Goal: Task Accomplishment & Management: Manage account settings

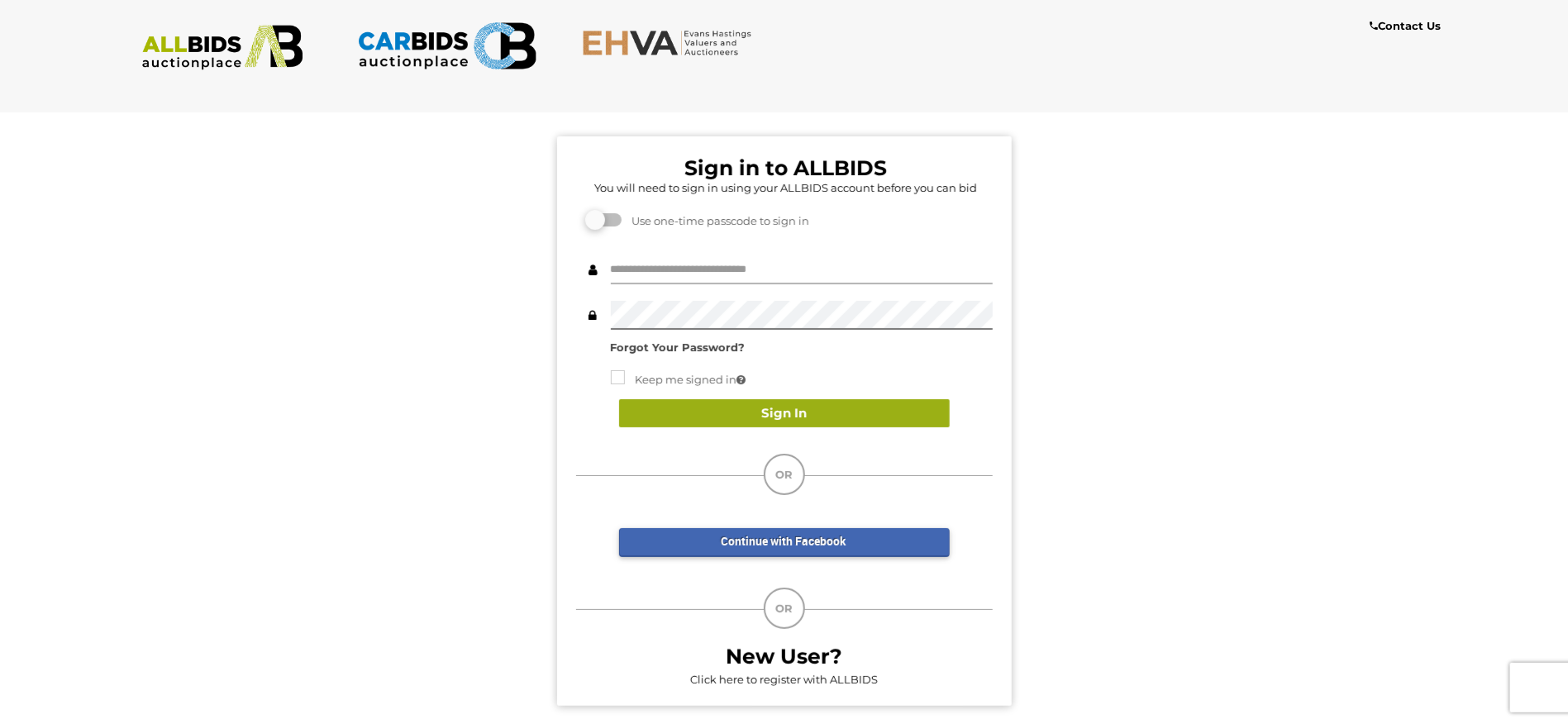
type input "**********"
click at [787, 411] on button "Sign In" at bounding box center [784, 414] width 331 height 29
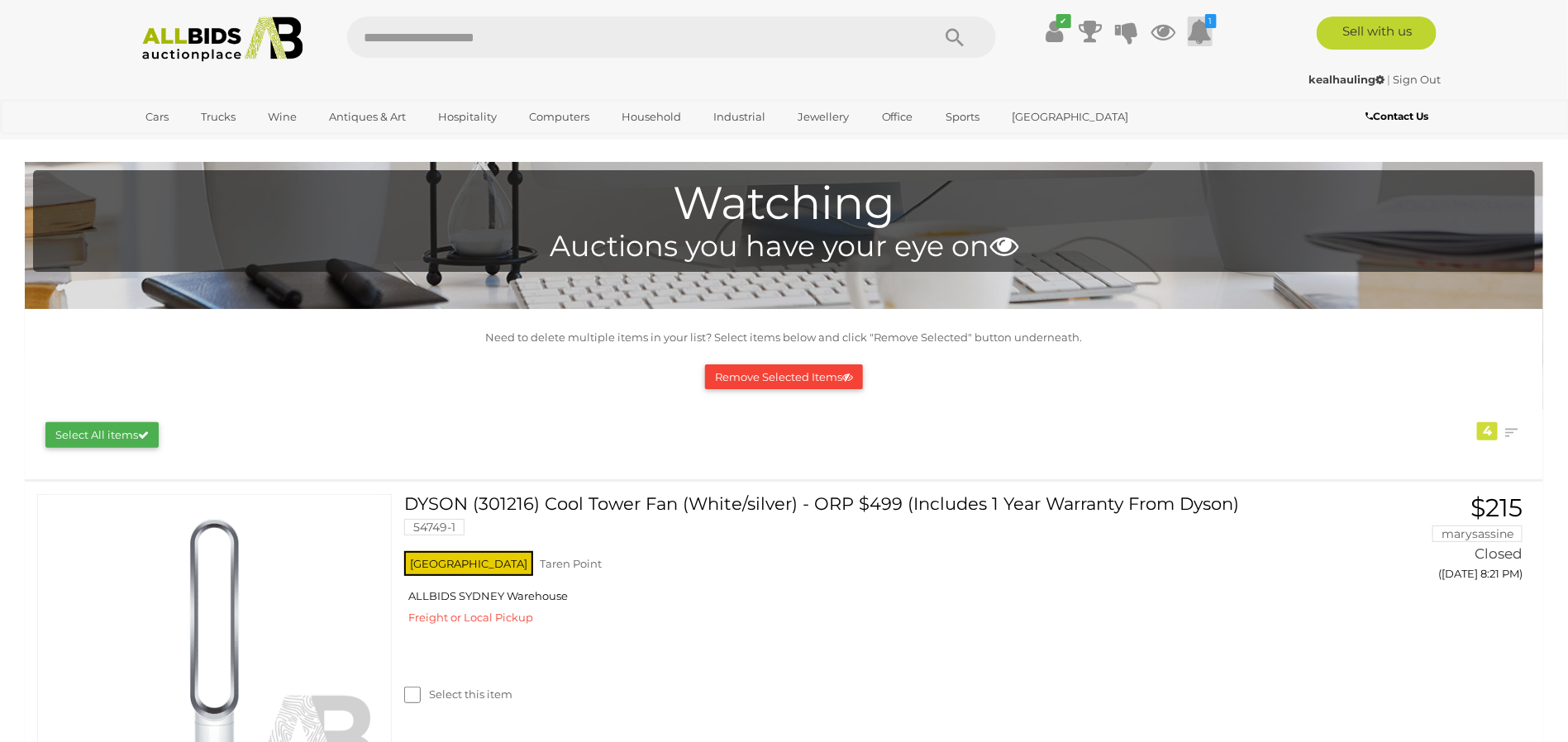
click at [1205, 28] on icon at bounding box center [1200, 31] width 25 height 30
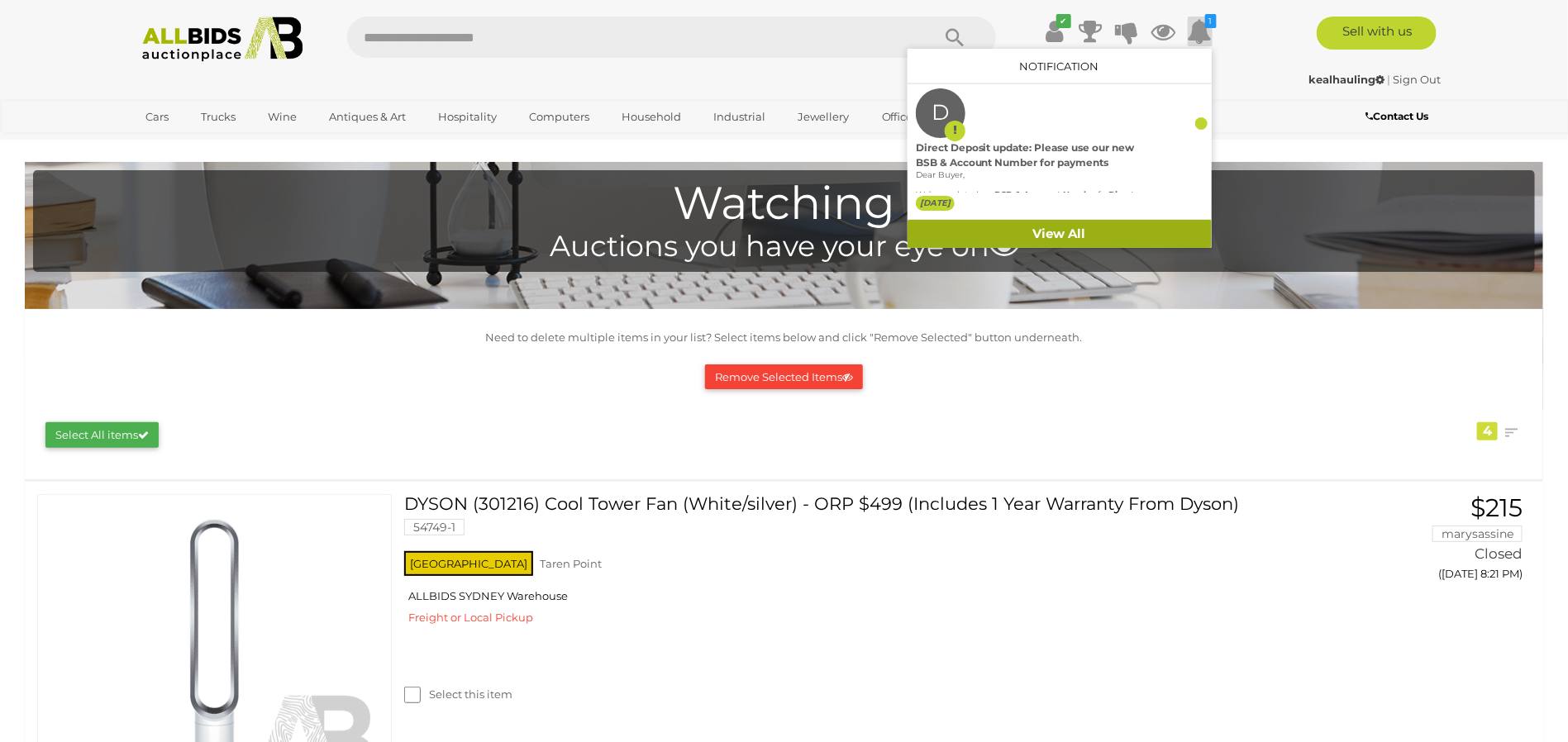
click at [1070, 229] on link "View All" at bounding box center [1060, 234] width 304 height 29
